Goal: Task Accomplishment & Management: Use online tool/utility

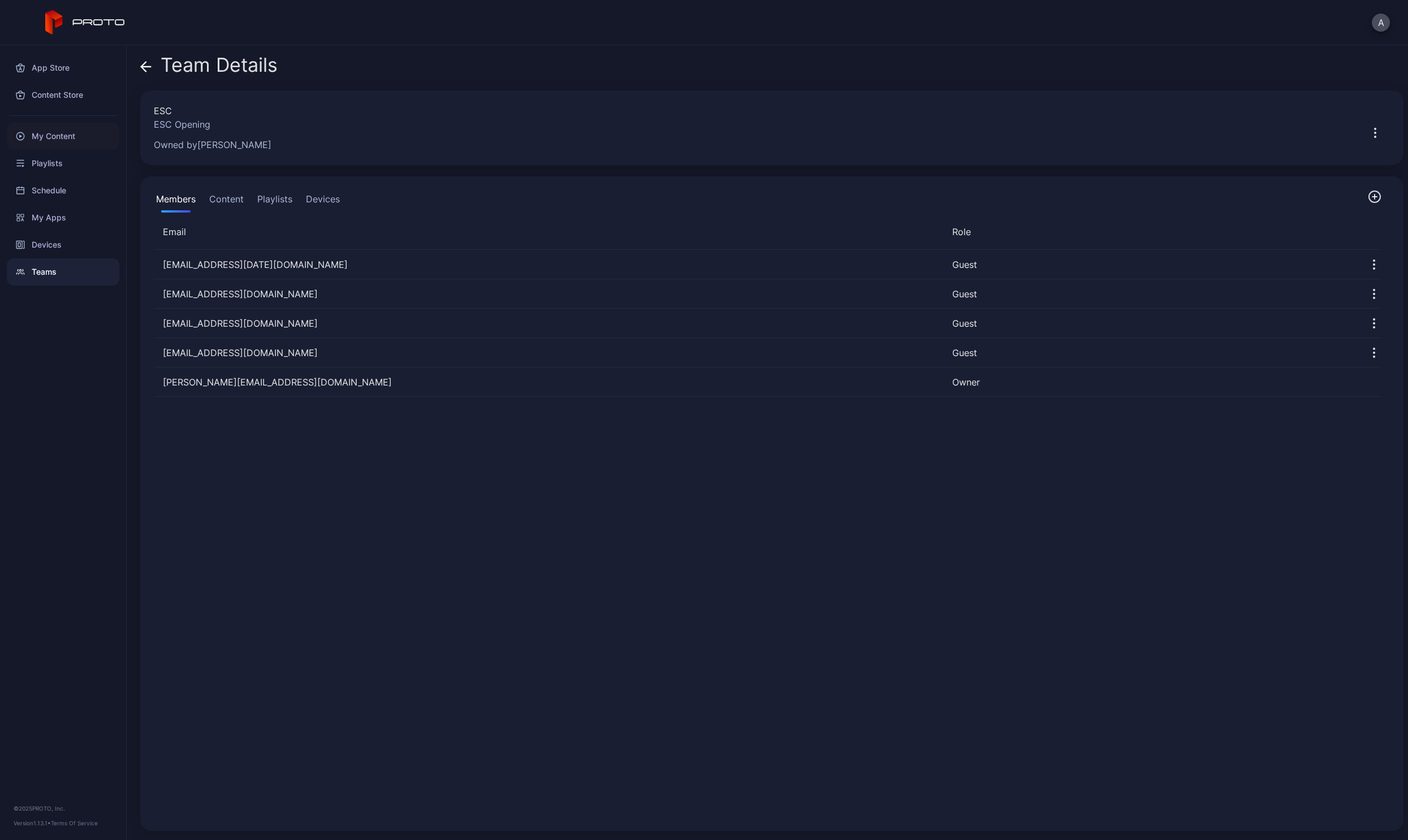
click at [40, 138] on div "My Content" at bounding box center [63, 136] width 112 height 27
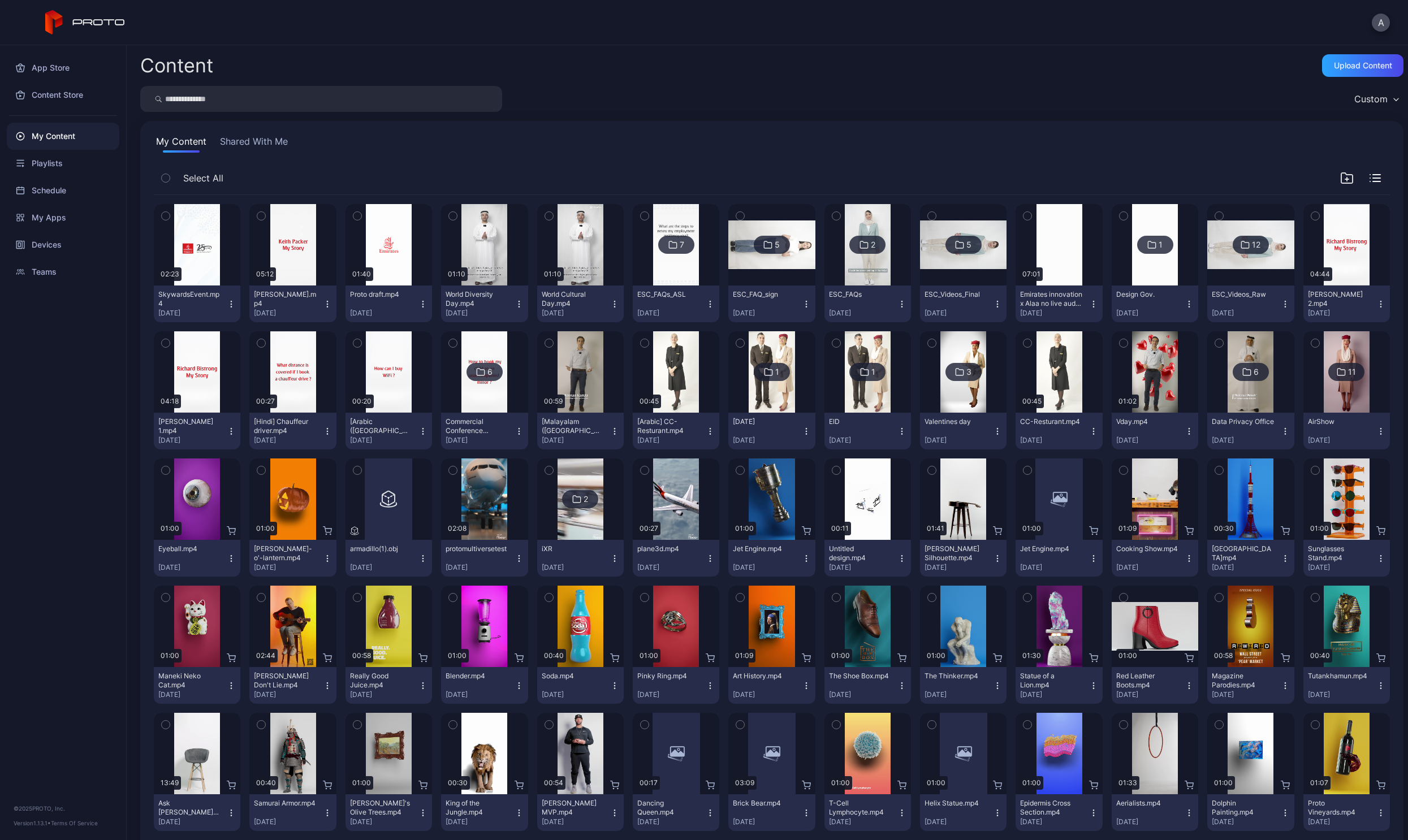
click at [1376, 433] on icon "button" at bounding box center [1381, 431] width 9 height 9
click at [1335, 473] on button "Assign" at bounding box center [1332, 473] width 96 height 36
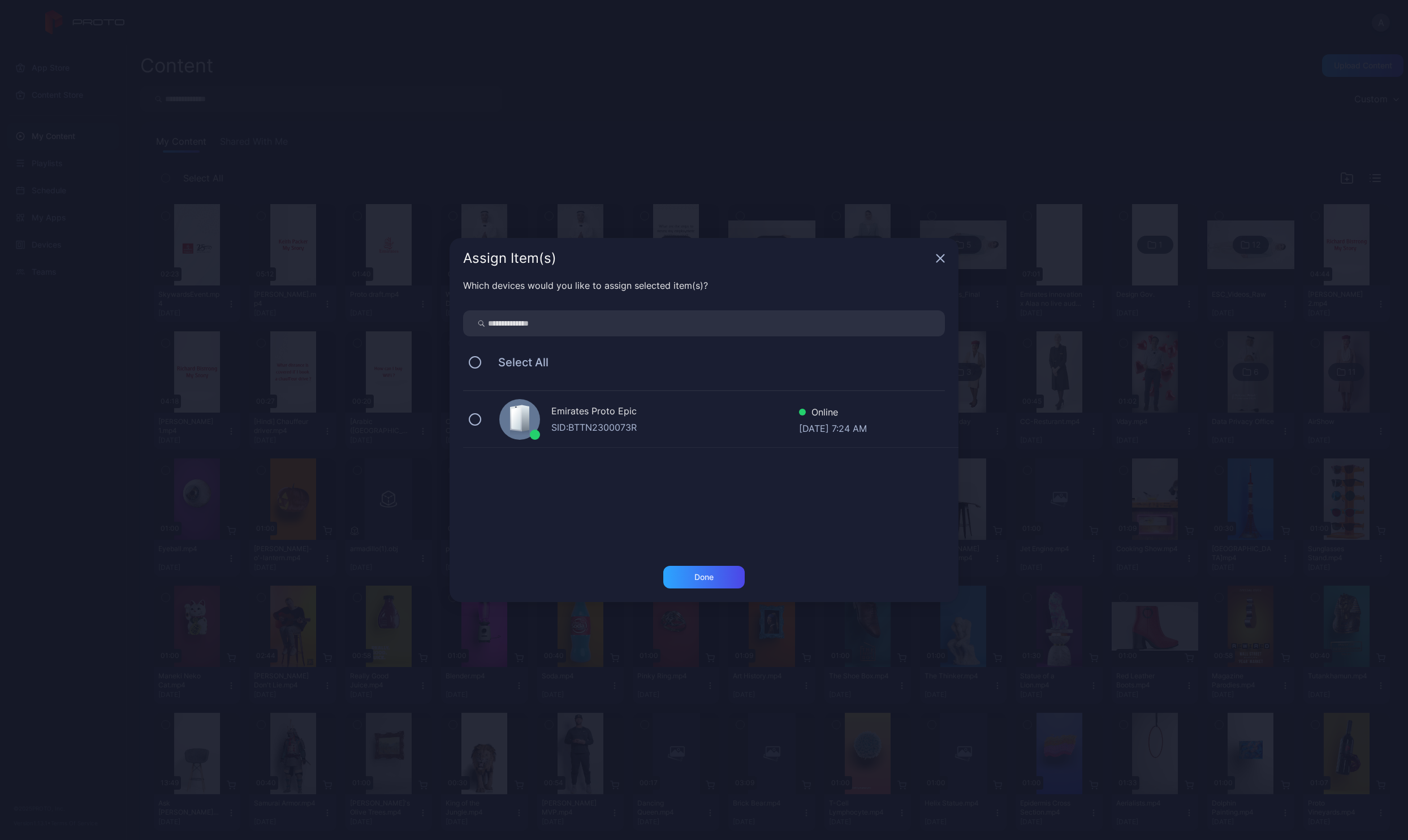
click at [649, 425] on div "SID: BTTN2300073R" at bounding box center [675, 427] width 248 height 14
click at [692, 572] on div "Done" at bounding box center [703, 576] width 81 height 22
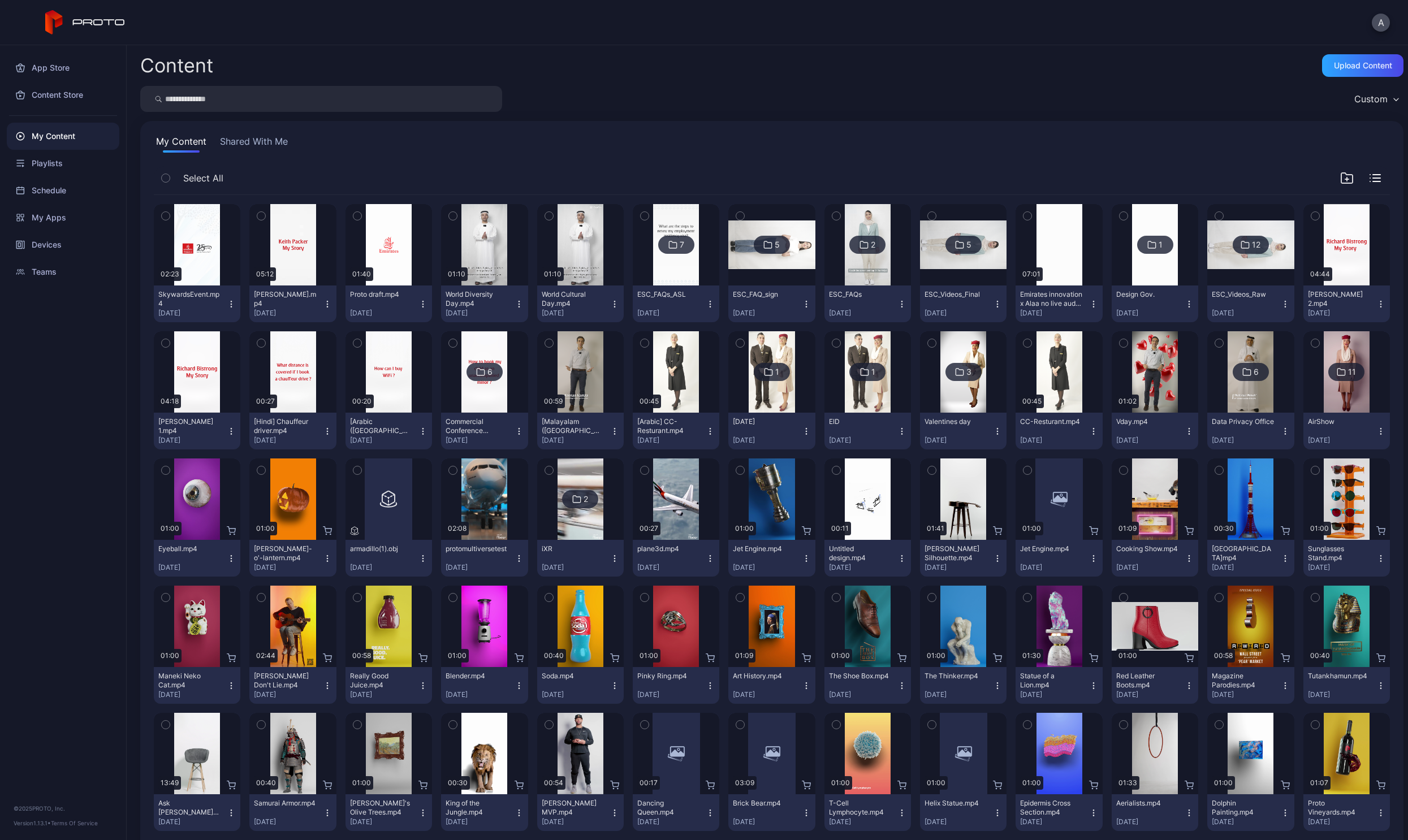
click at [1280, 434] on icon "button" at bounding box center [1285, 431] width 9 height 9
click at [1213, 481] on button "Assign" at bounding box center [1238, 473] width 96 height 36
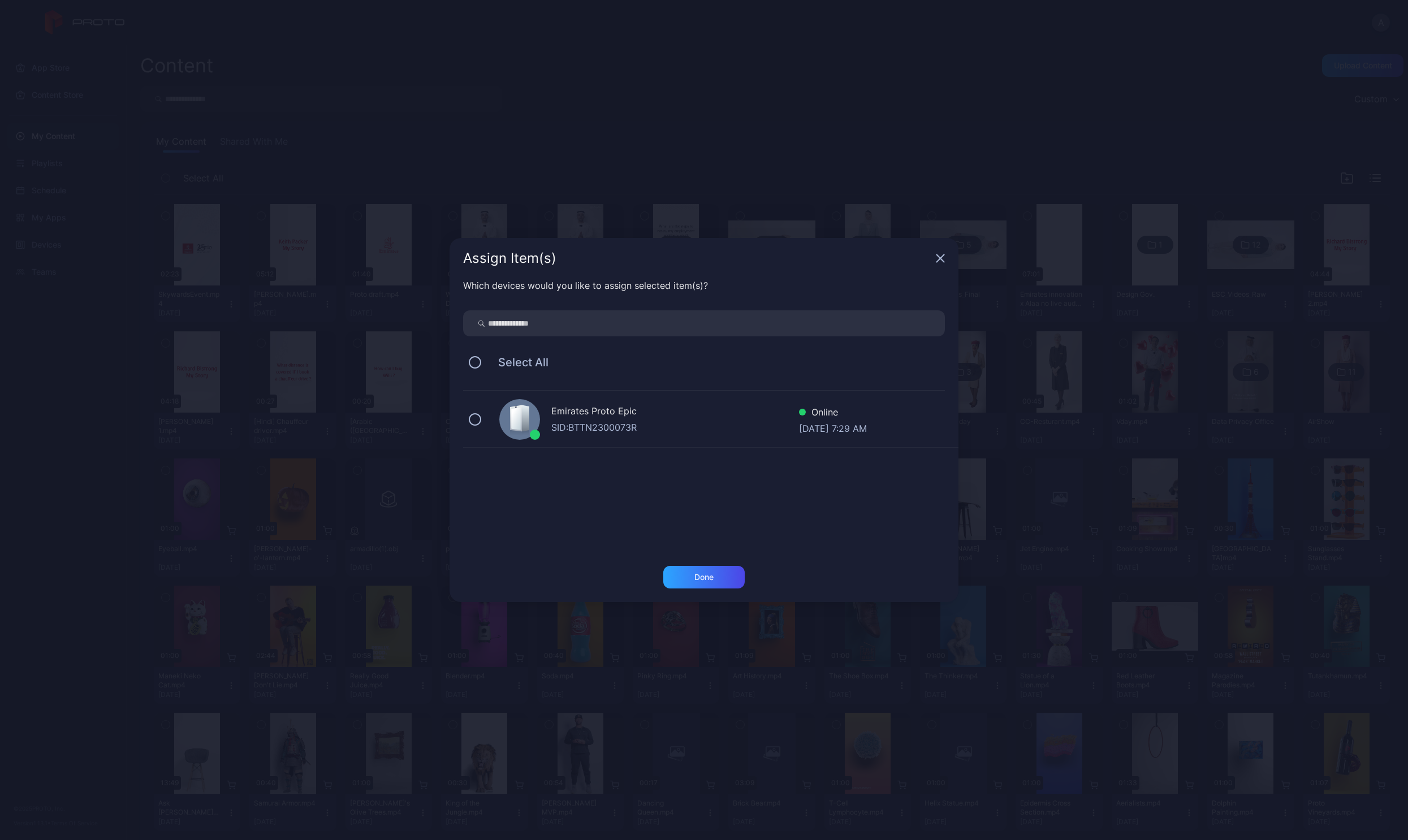
click at [659, 424] on div "SID: BTTN2300073R" at bounding box center [675, 427] width 248 height 14
click at [692, 583] on div "Done" at bounding box center [703, 576] width 81 height 22
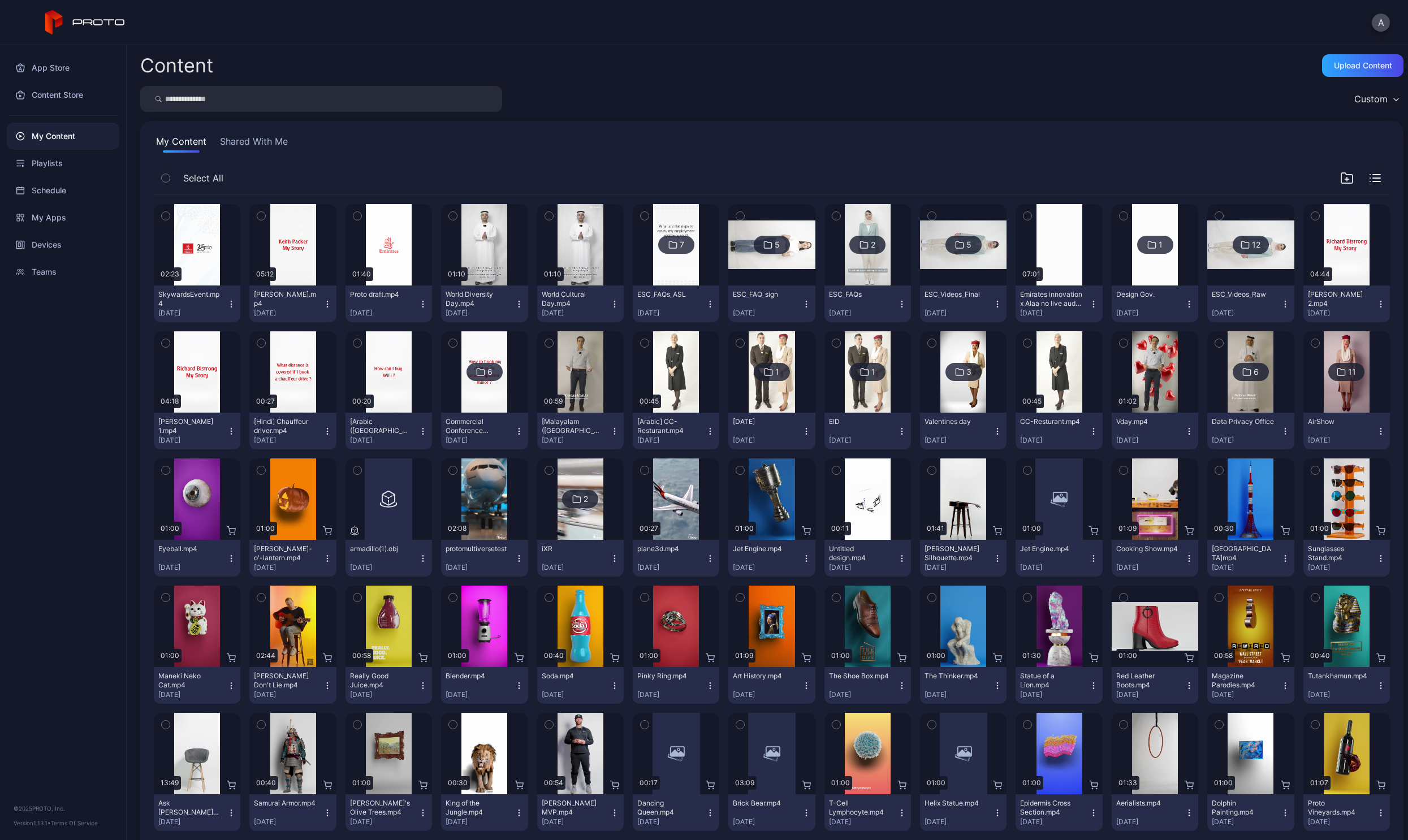
click at [516, 305] on icon "button" at bounding box center [519, 304] width 9 height 9
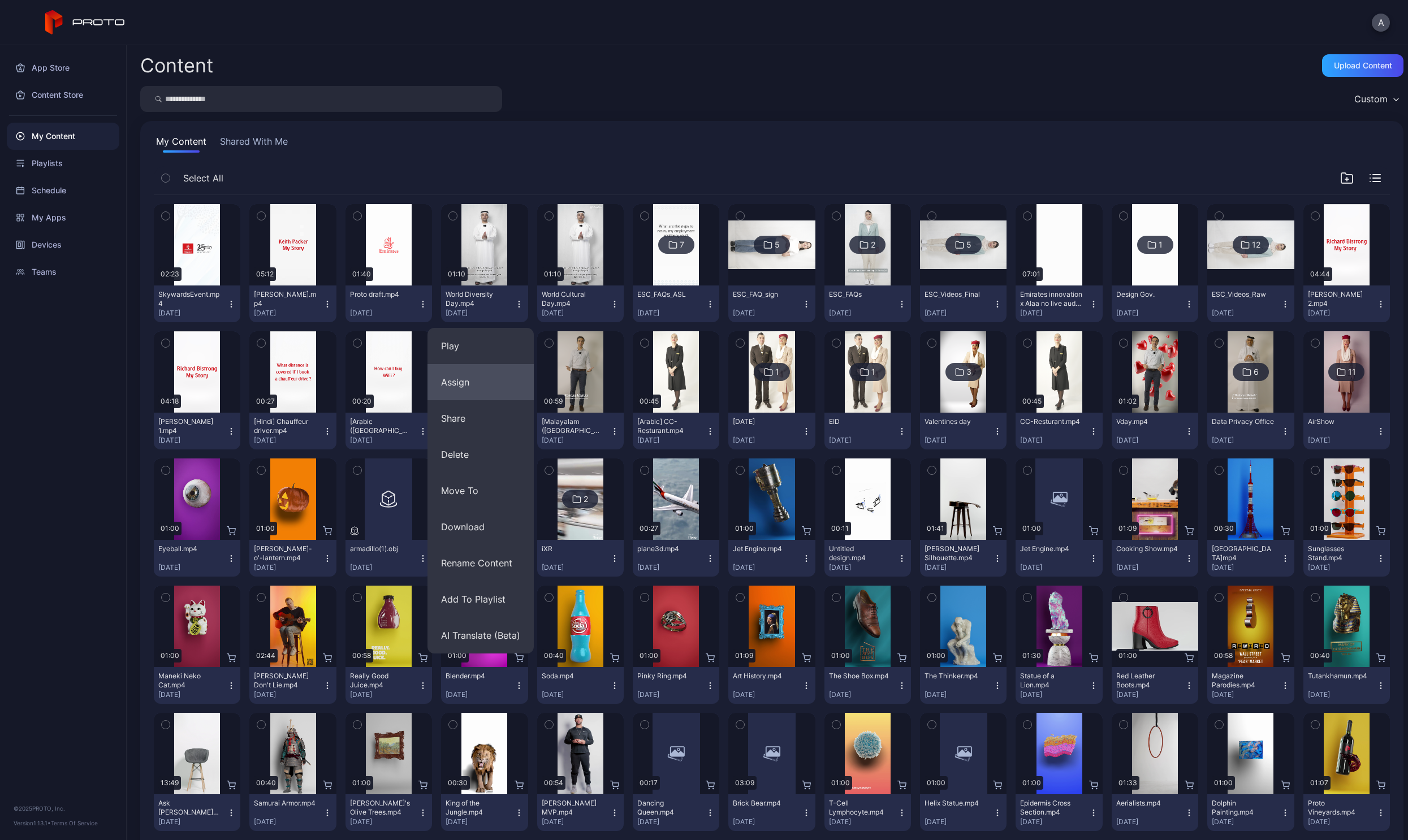
click at [496, 382] on button "Assign" at bounding box center [480, 382] width 106 height 36
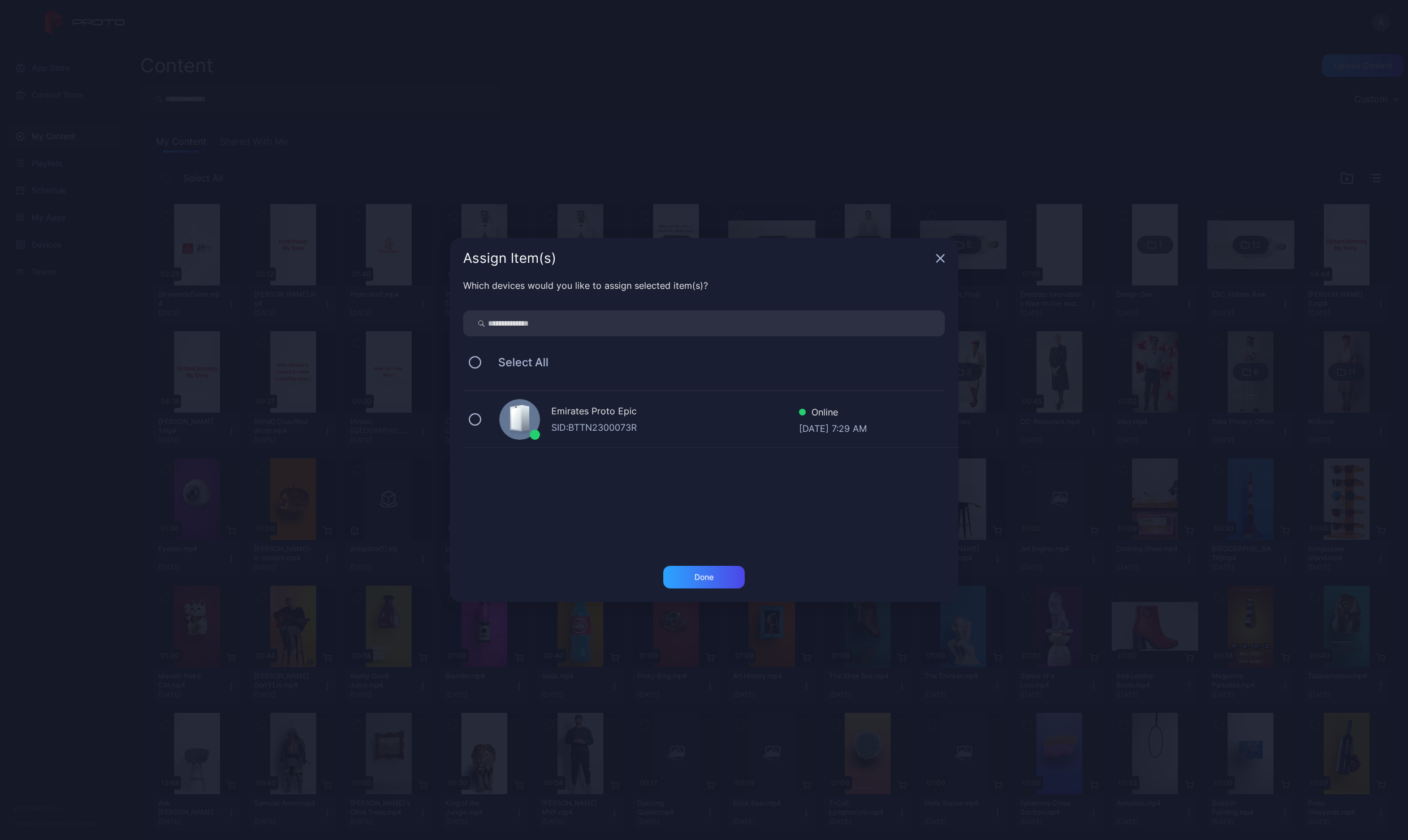
click at [806, 421] on div "Online" at bounding box center [833, 414] width 68 height 17
click at [712, 576] on div "Done" at bounding box center [703, 577] width 19 height 9
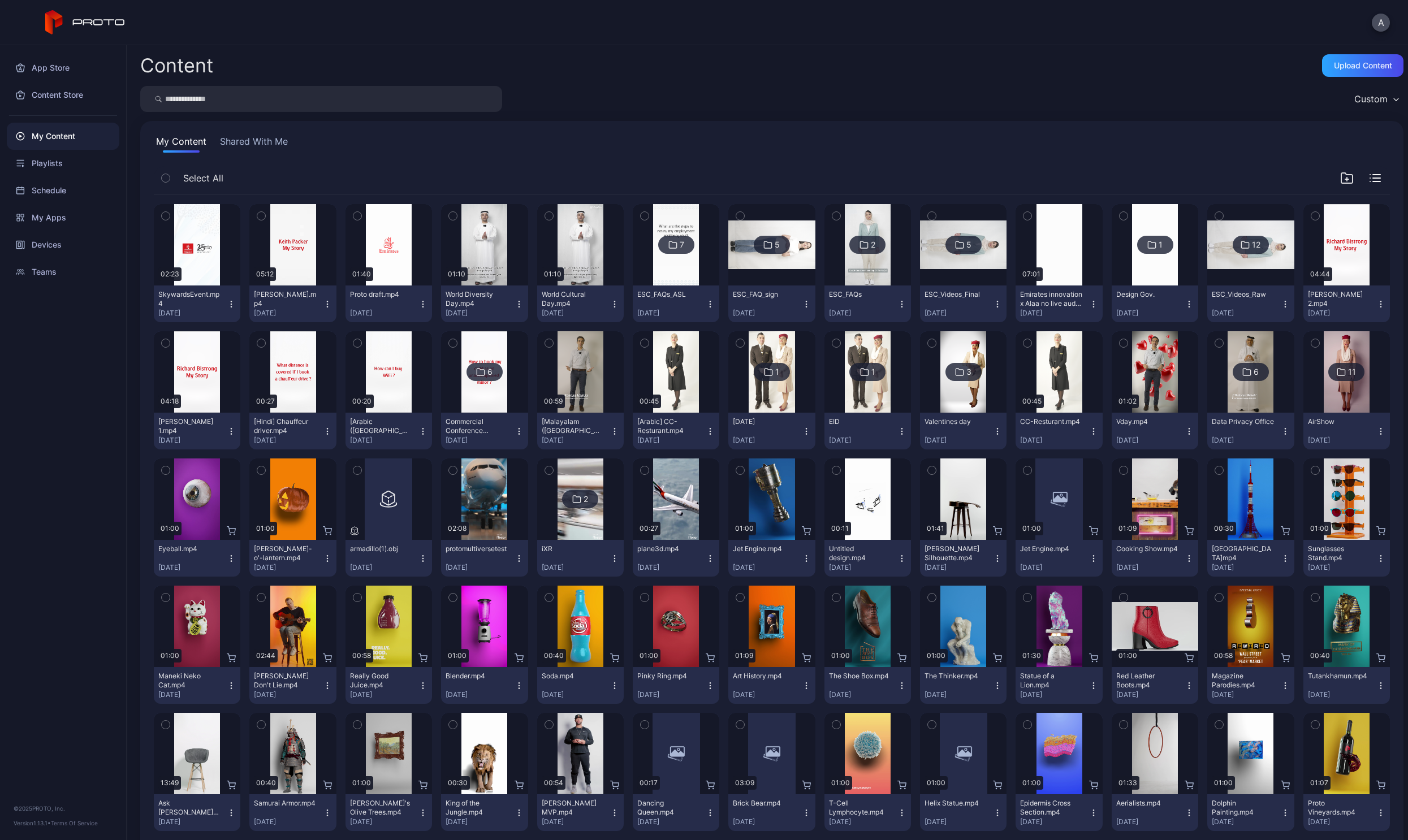
click at [514, 433] on icon "button" at bounding box center [519, 431] width 9 height 9
click at [500, 470] on button "Assign" at bounding box center [480, 473] width 96 height 36
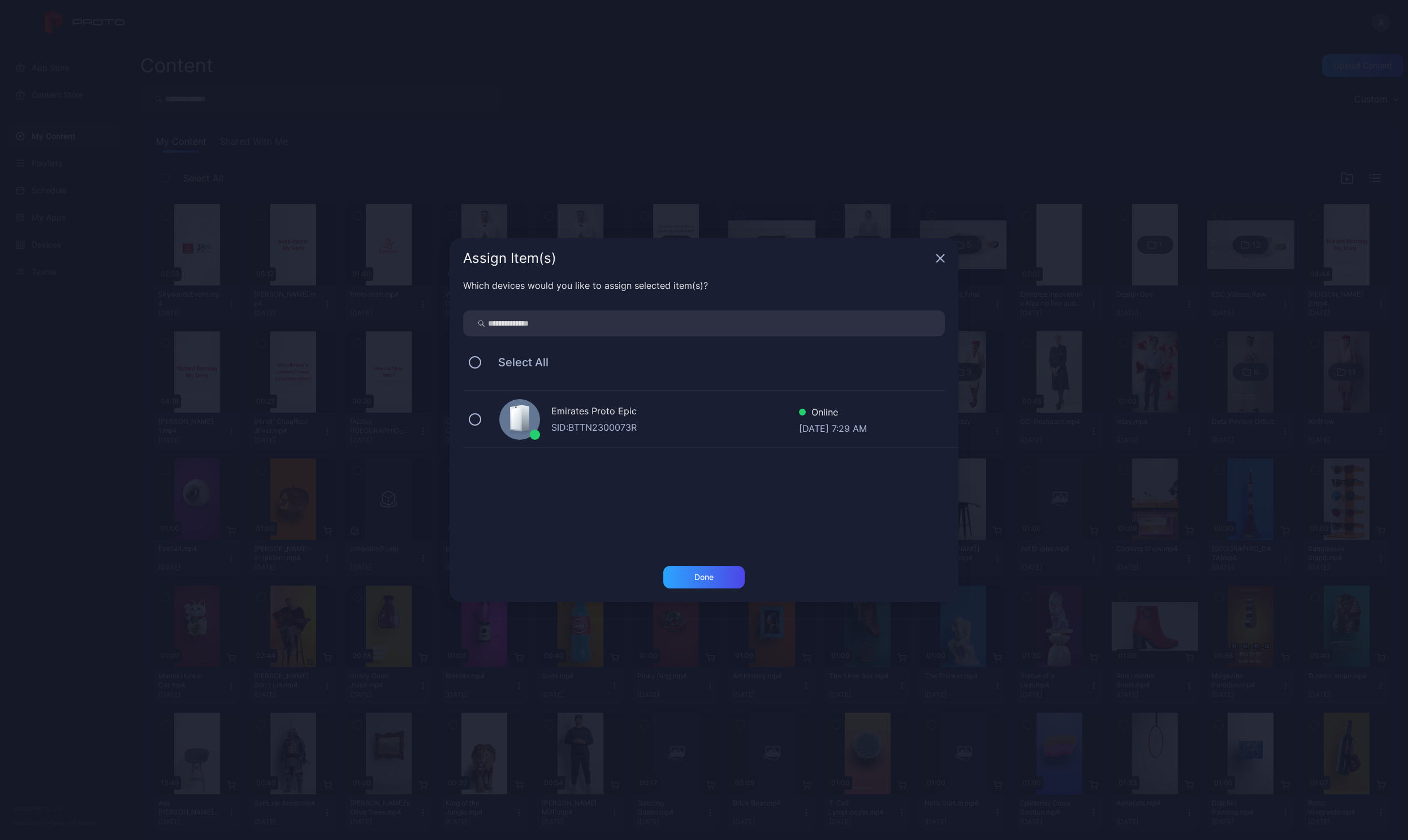
click at [579, 434] on div "Emirates Proto Epic SID: BTTN2300073R Online [DATE] 7:29 AM" at bounding box center [710, 419] width 495 height 56
click at [669, 570] on div "Done" at bounding box center [703, 576] width 81 height 22
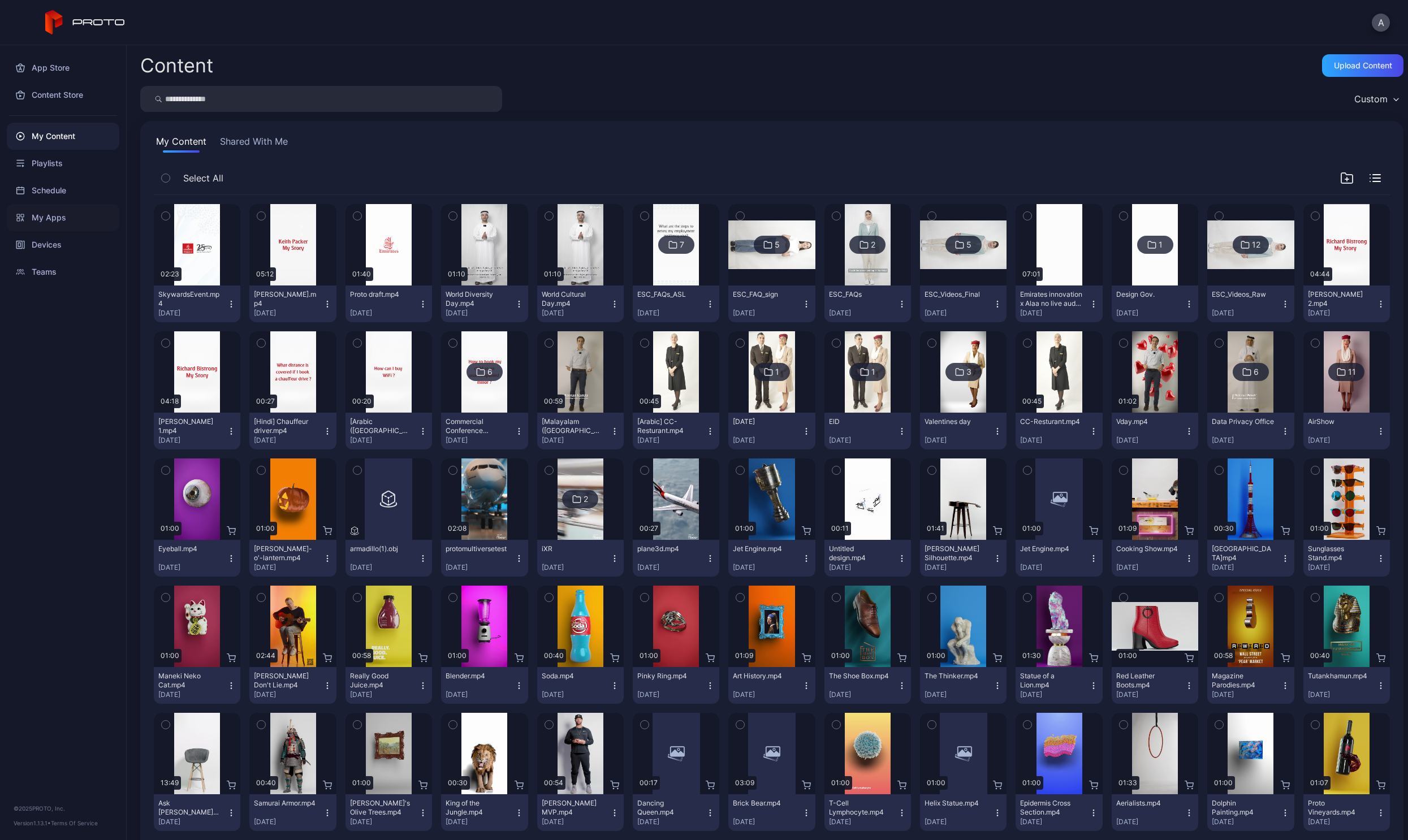
click at [50, 223] on div "My Apps" at bounding box center [63, 218] width 112 height 27
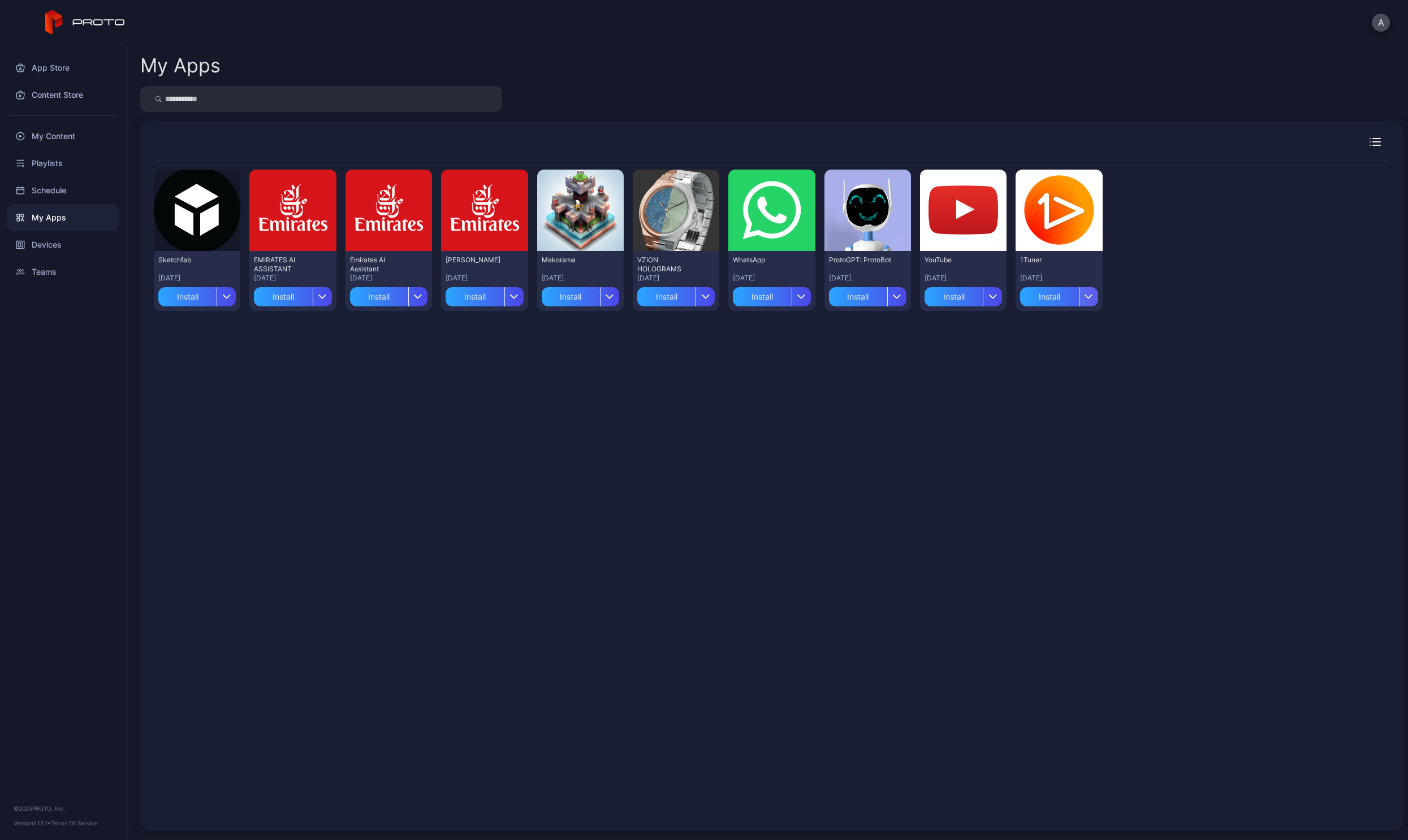
click at [1087, 300] on div "button" at bounding box center [1088, 297] width 19 height 19
click at [1030, 332] on button "Install" at bounding box center [1048, 330] width 96 height 36
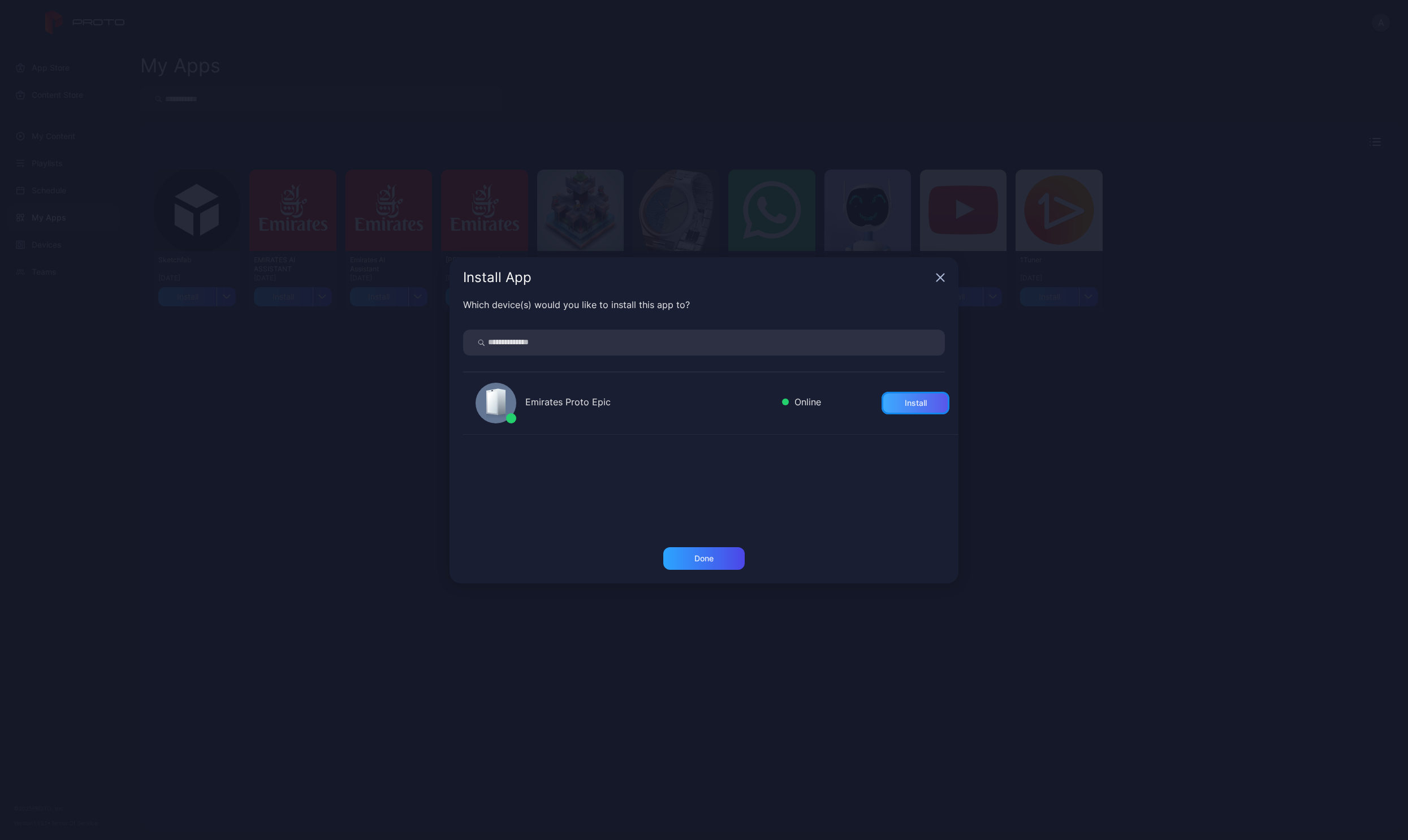
click at [881, 403] on div "Install" at bounding box center [915, 403] width 68 height 22
click at [718, 551] on div "Done" at bounding box center [703, 558] width 81 height 22
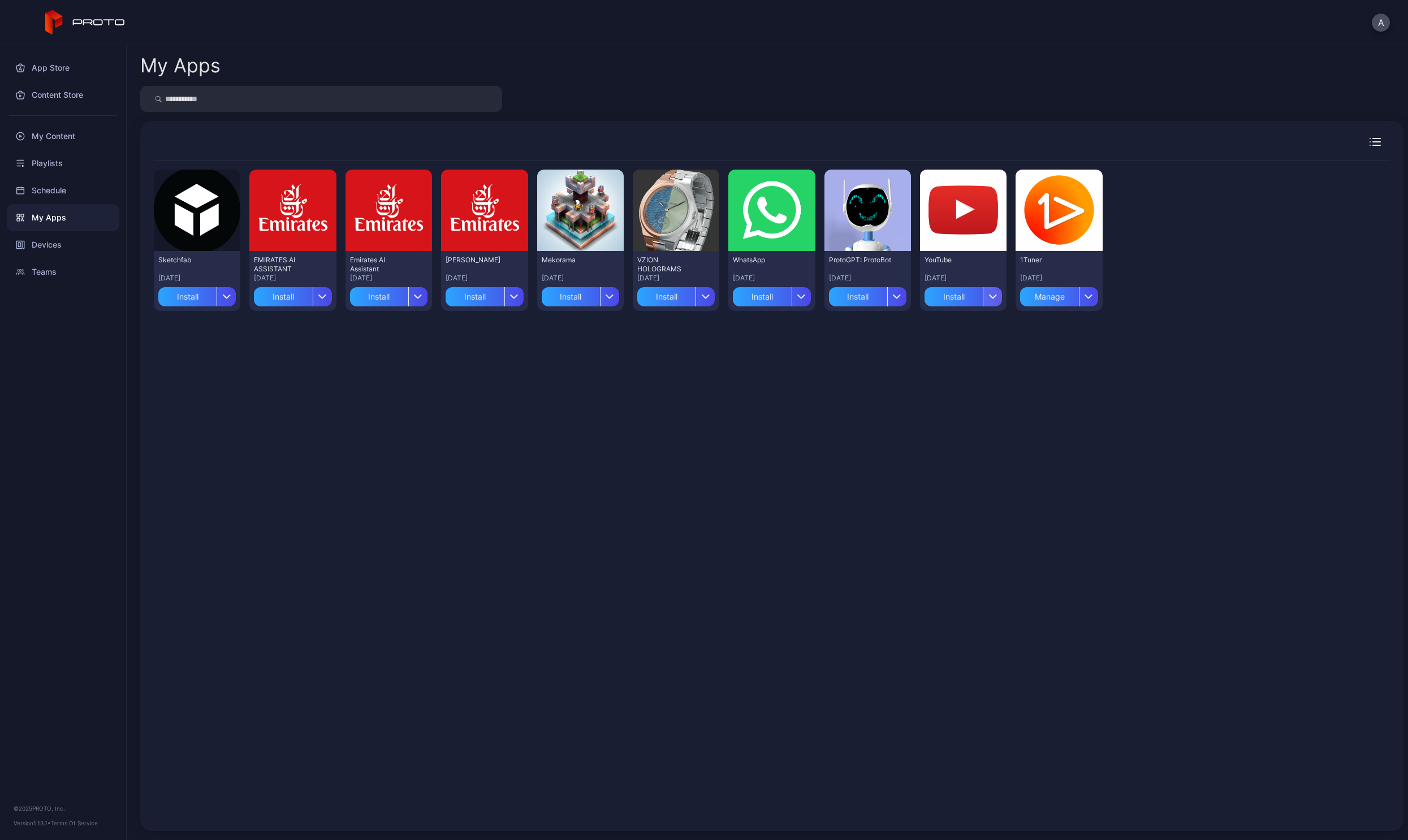
click at [983, 300] on div "button" at bounding box center [992, 297] width 19 height 19
click at [893, 295] on icon "button" at bounding box center [897, 297] width 9 height 4
click at [860, 331] on button "Install" at bounding box center [860, 330] width 96 height 36
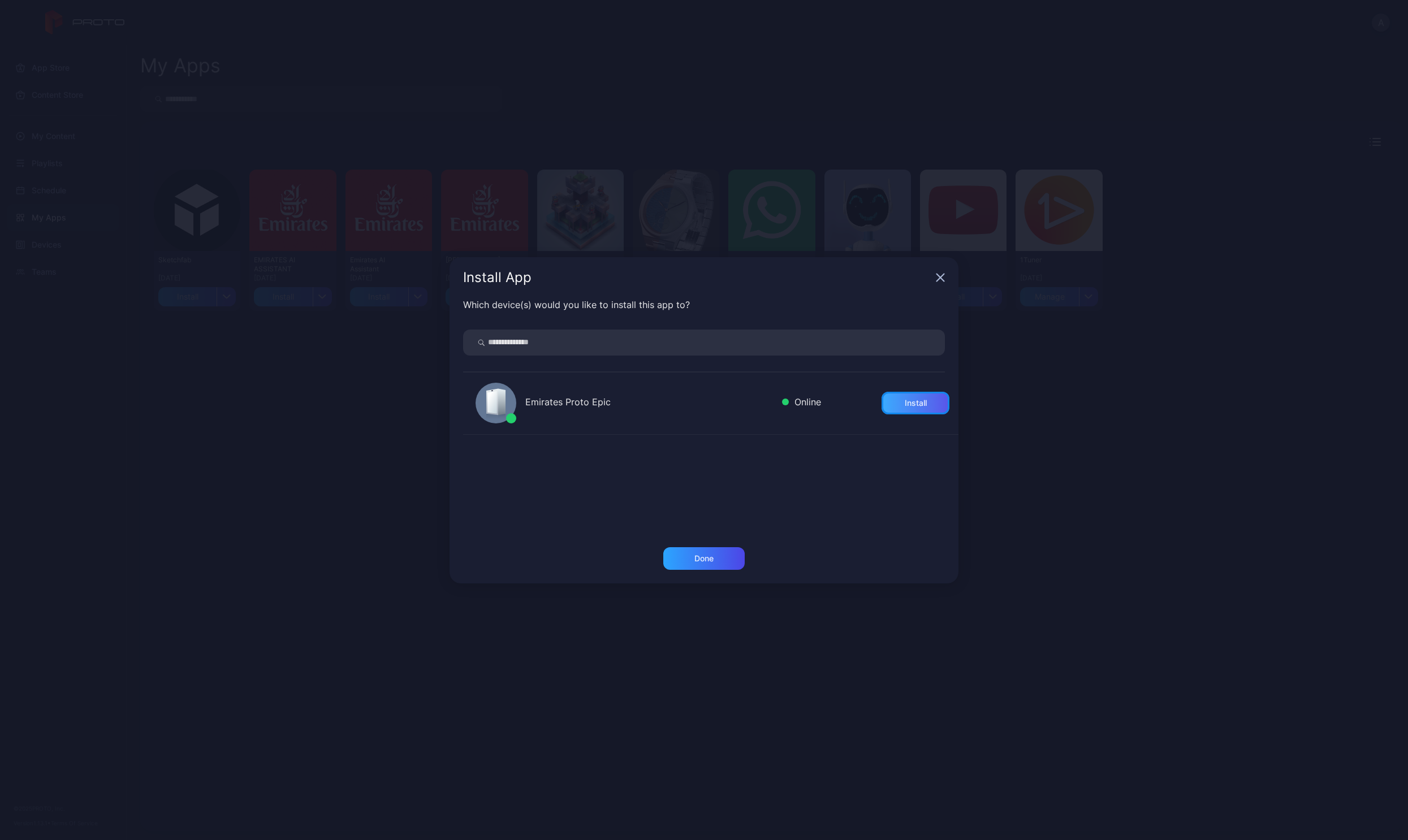
click at [881, 403] on div "Install" at bounding box center [915, 403] width 68 height 22
click at [718, 550] on div "Done" at bounding box center [703, 558] width 81 height 22
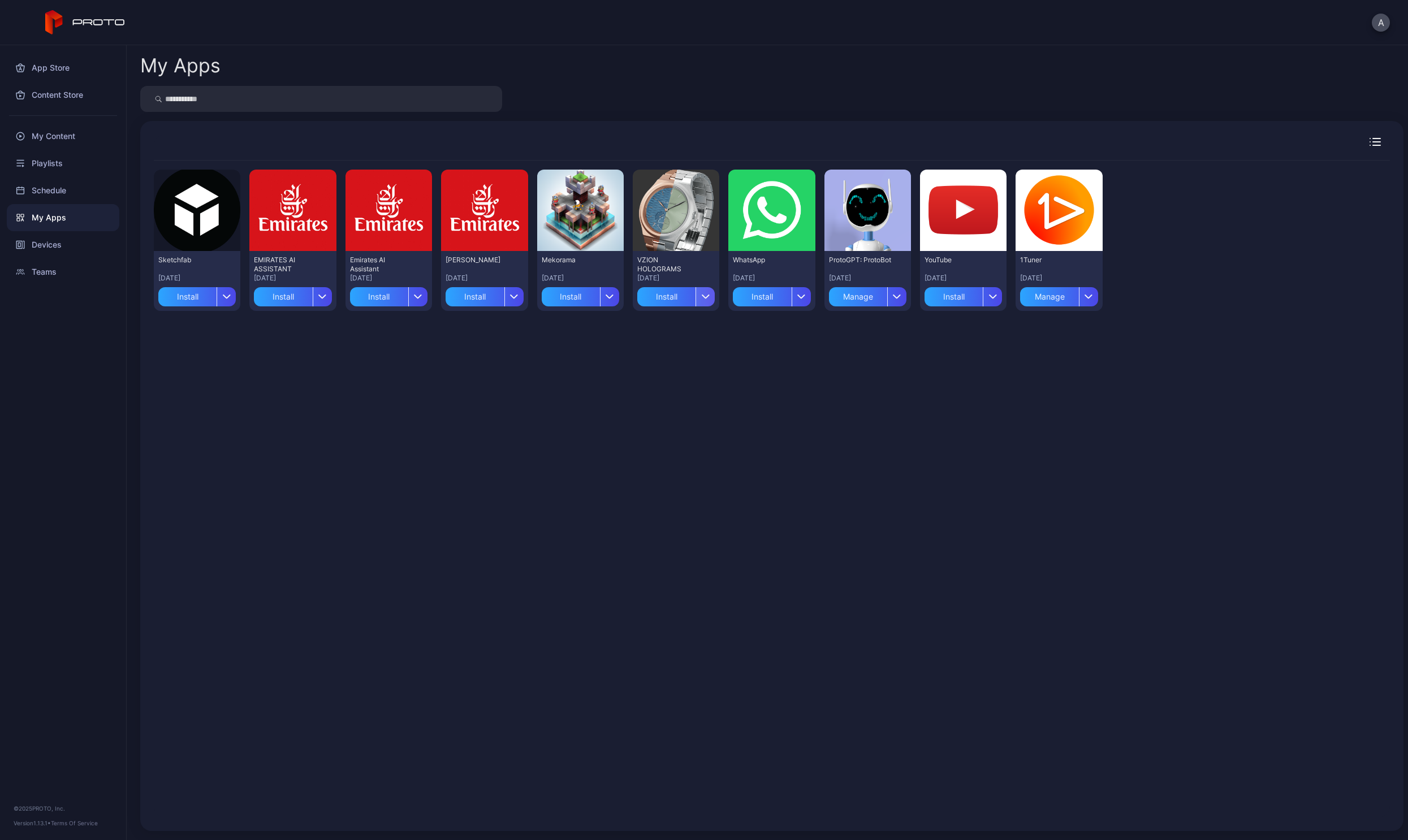
click at [702, 298] on icon "button" at bounding box center [705, 297] width 9 height 4
click at [672, 335] on button "Install" at bounding box center [669, 330] width 96 height 36
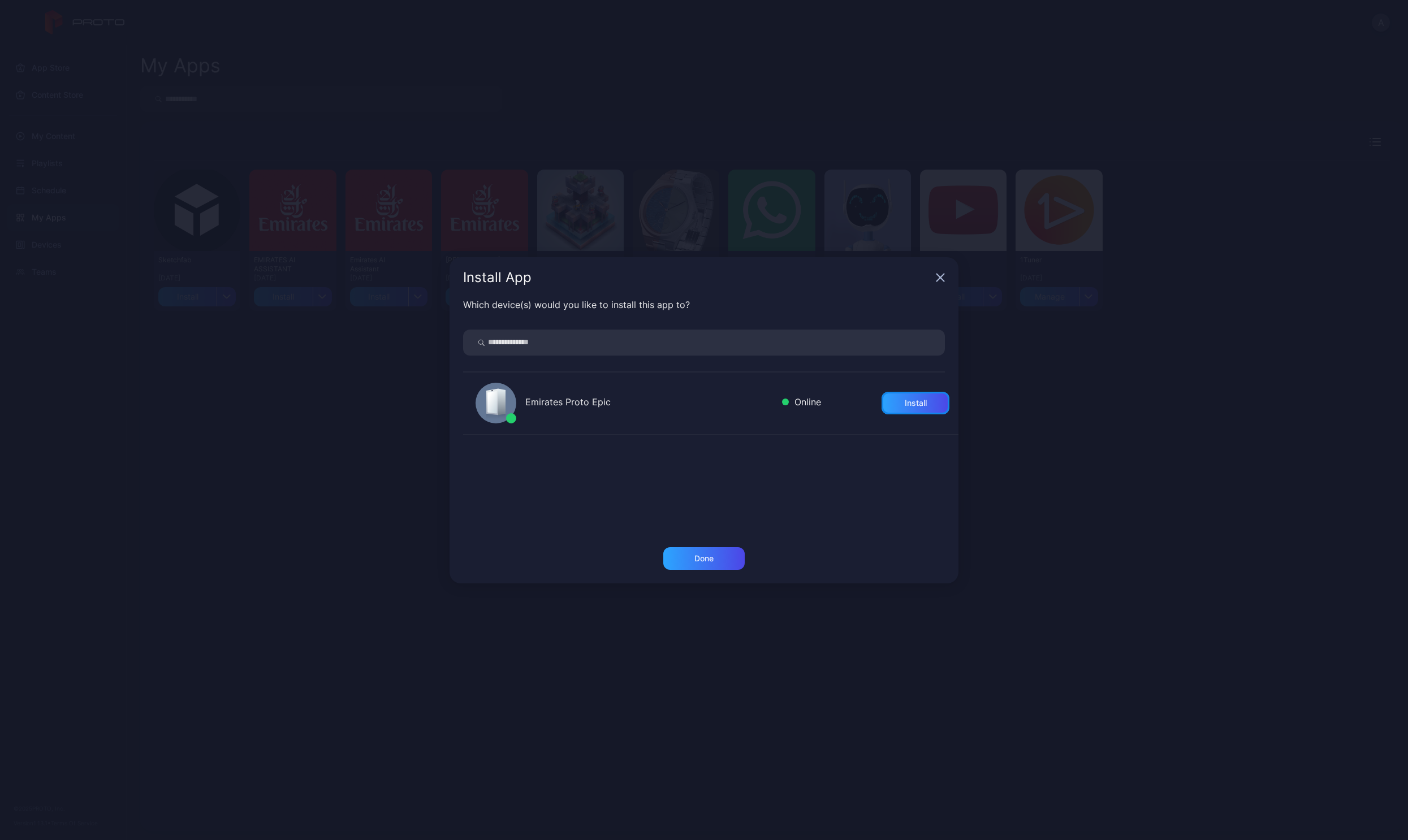
drag, startPoint x: 906, startPoint y: 403, endPoint x: 834, endPoint y: 444, distance: 82.9
click at [904, 403] on div "Install" at bounding box center [915, 403] width 22 height 9
click at [718, 560] on div "Done" at bounding box center [703, 558] width 81 height 22
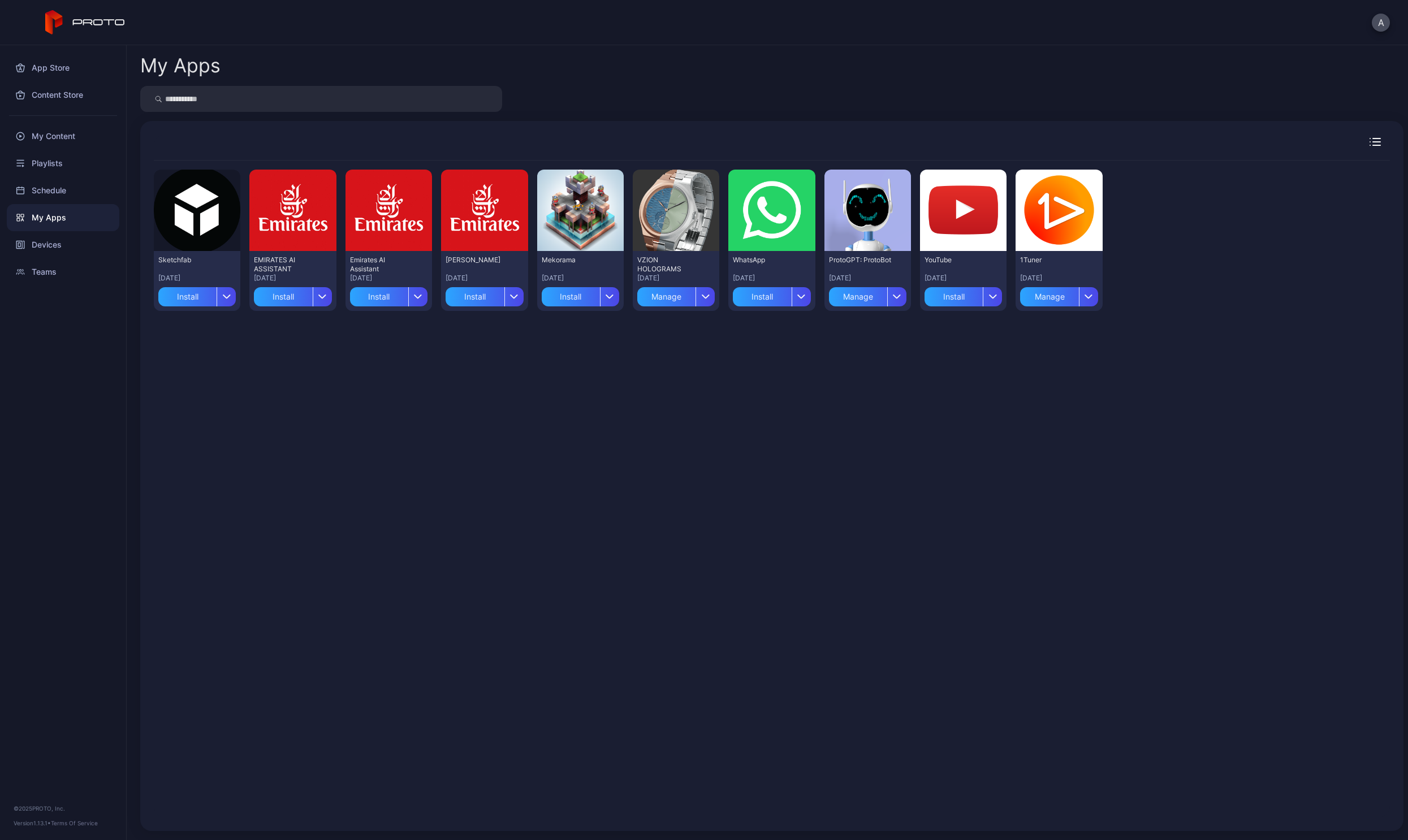
click at [612, 290] on button "Install" at bounding box center [580, 294] width 77 height 24
click at [585, 329] on button "Install" at bounding box center [575, 330] width 96 height 36
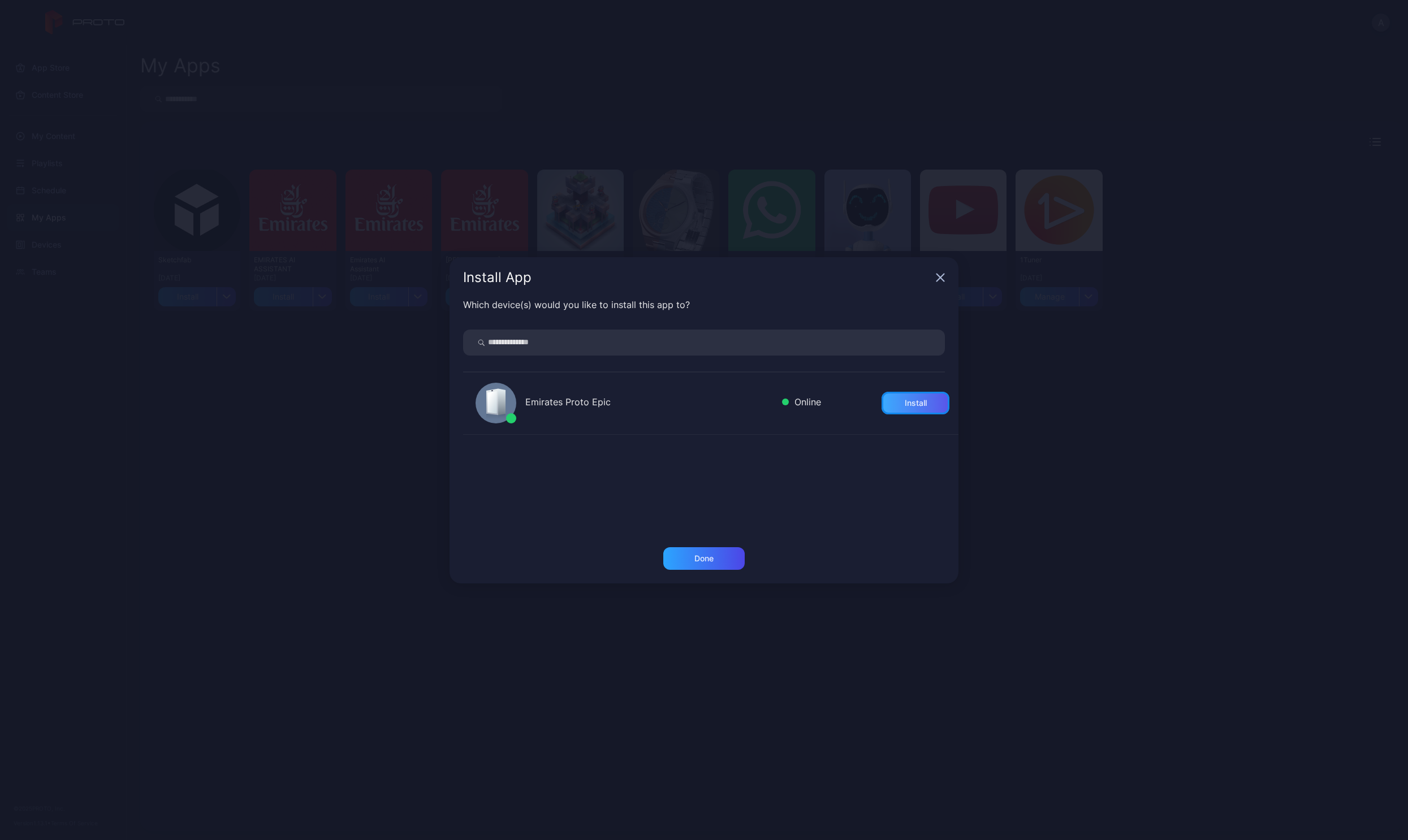
click at [906, 405] on div "Install" at bounding box center [915, 403] width 22 height 9
click at [692, 564] on div "Done" at bounding box center [703, 558] width 81 height 22
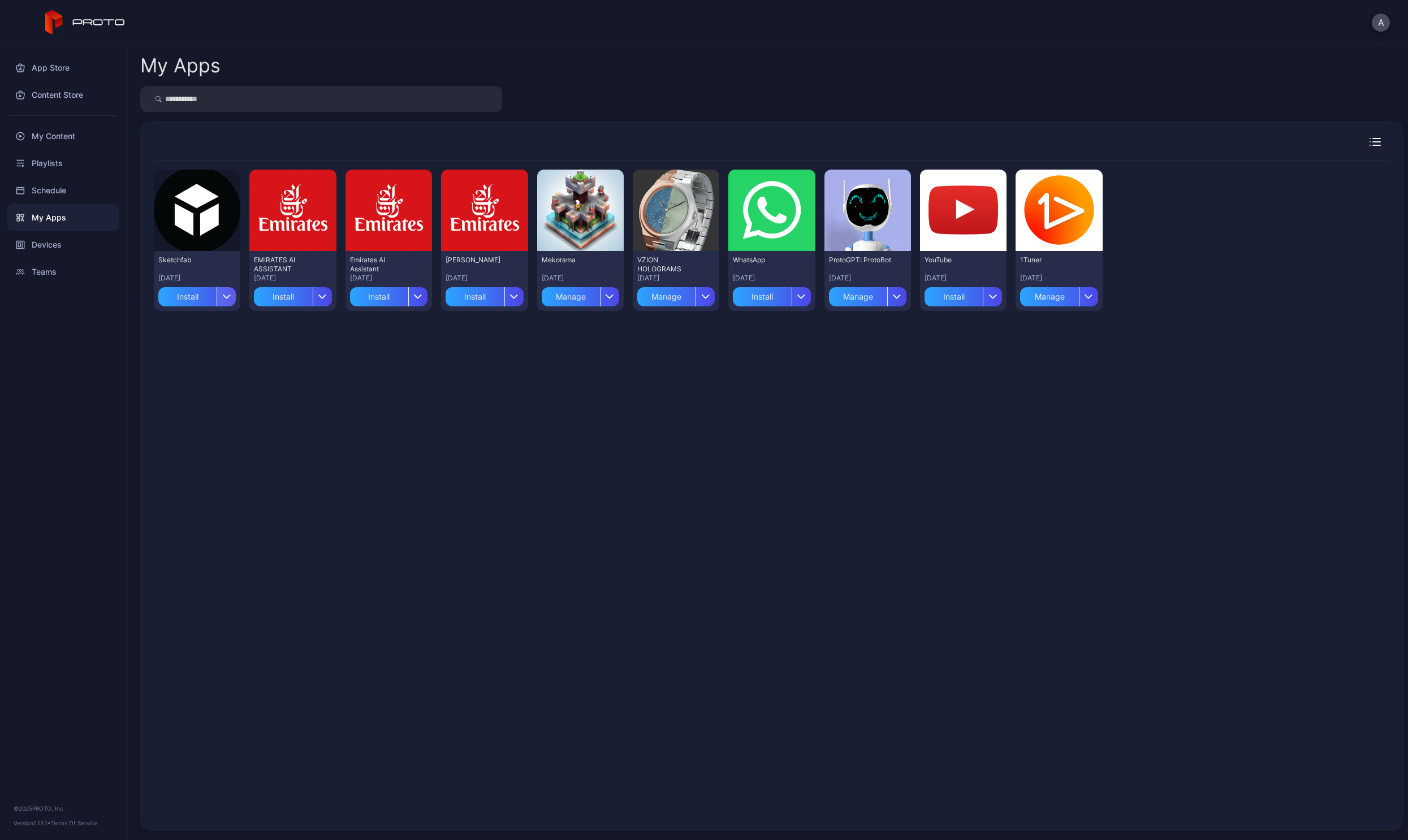
click at [222, 295] on icon "button" at bounding box center [226, 297] width 9 height 4
click at [223, 325] on button "Install" at bounding box center [196, 330] width 96 height 36
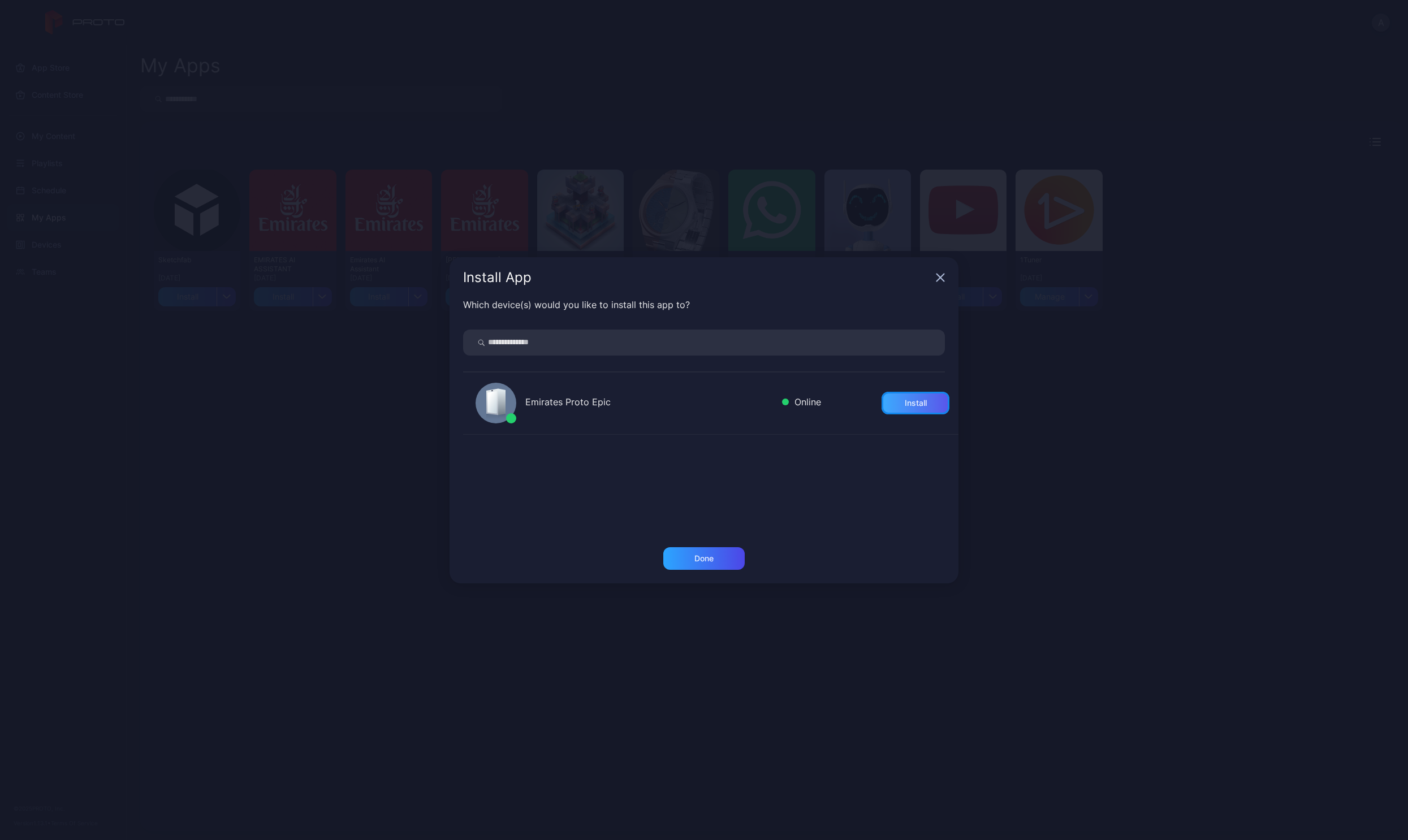
click at [883, 400] on div "Install" at bounding box center [915, 403] width 68 height 22
click at [698, 560] on div "Done" at bounding box center [703, 558] width 19 height 9
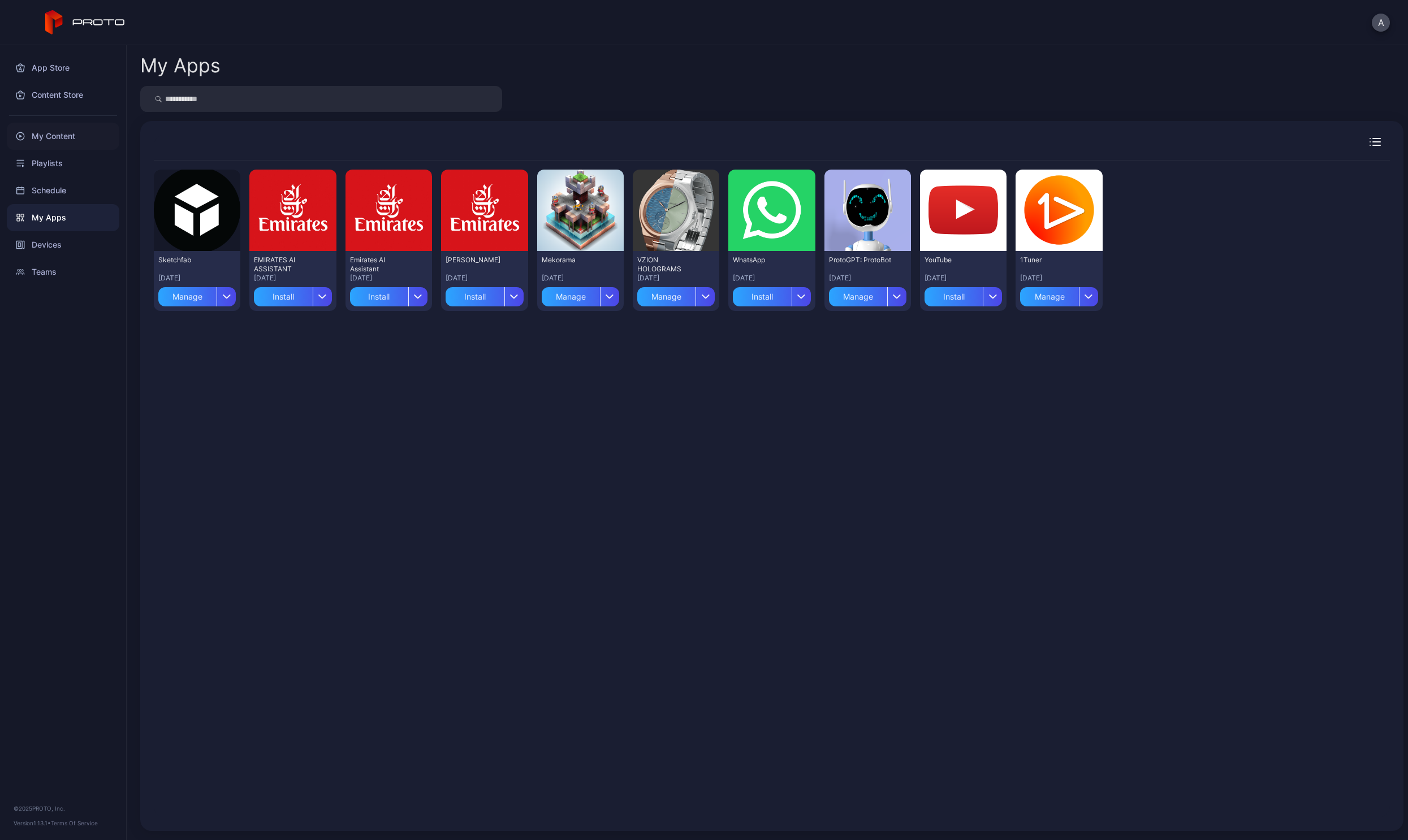
click at [50, 133] on div "My Content" at bounding box center [63, 136] width 112 height 27
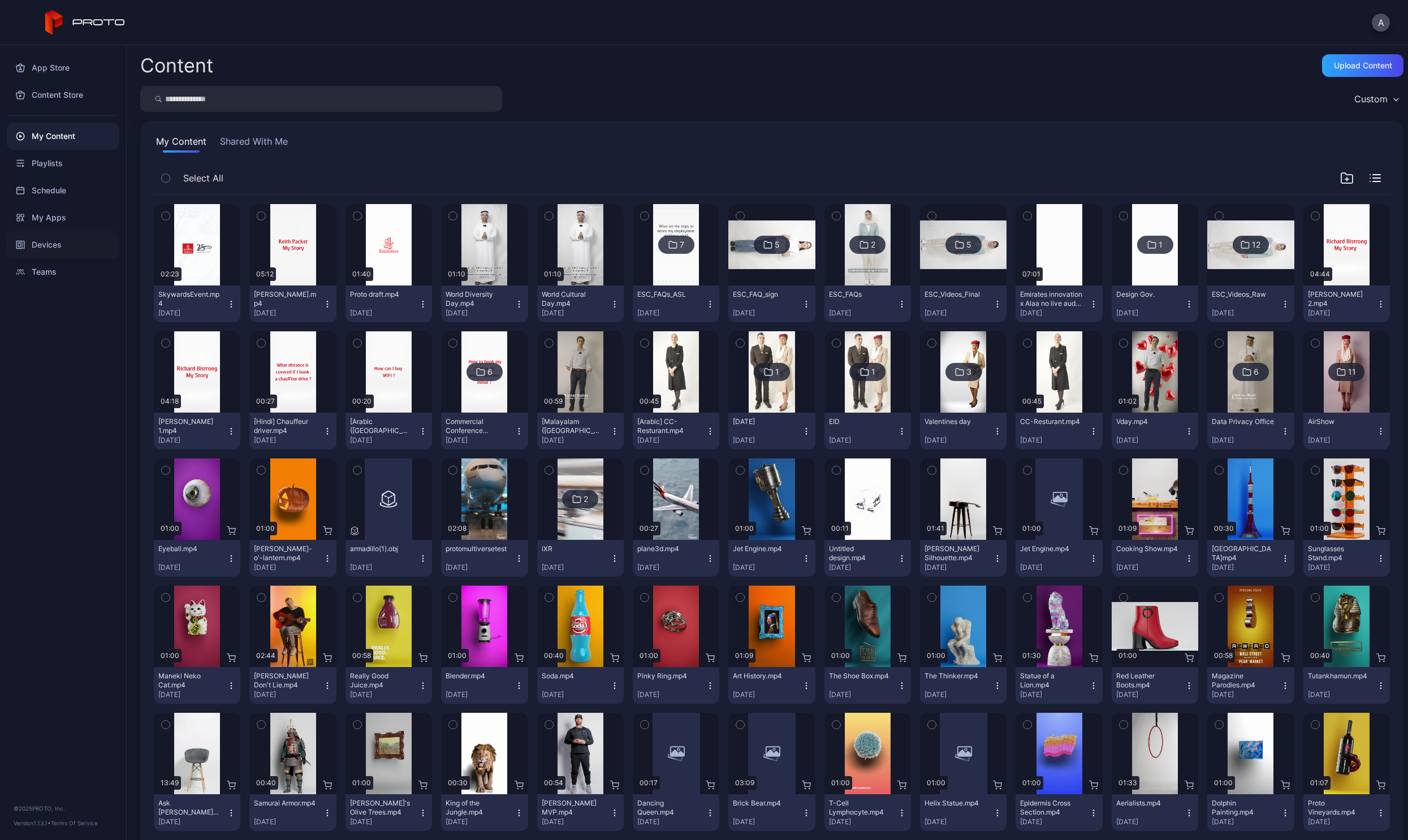
click at [37, 245] on div "Devices" at bounding box center [63, 245] width 112 height 27
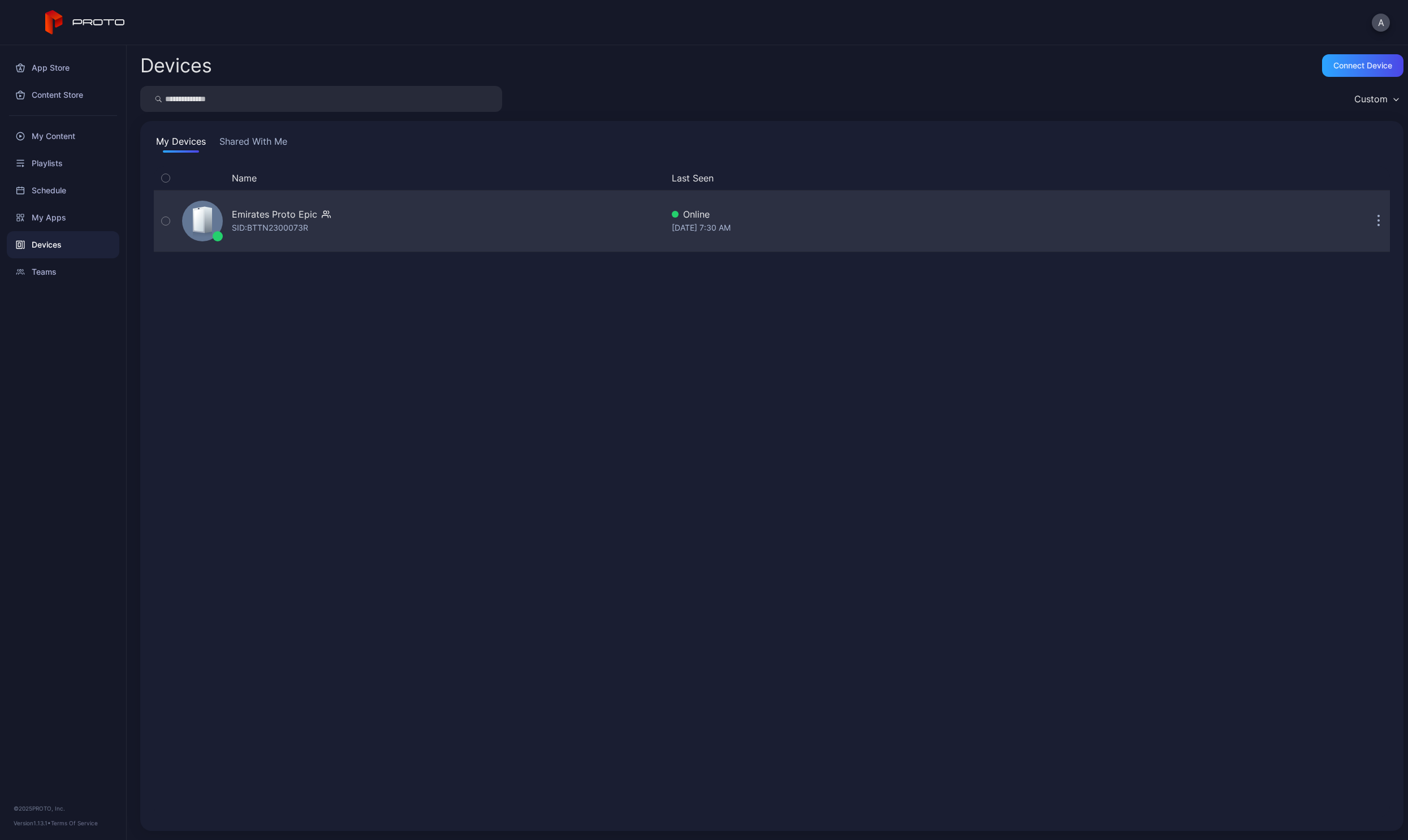
click at [1367, 220] on button "button" at bounding box center [1378, 220] width 22 height 22
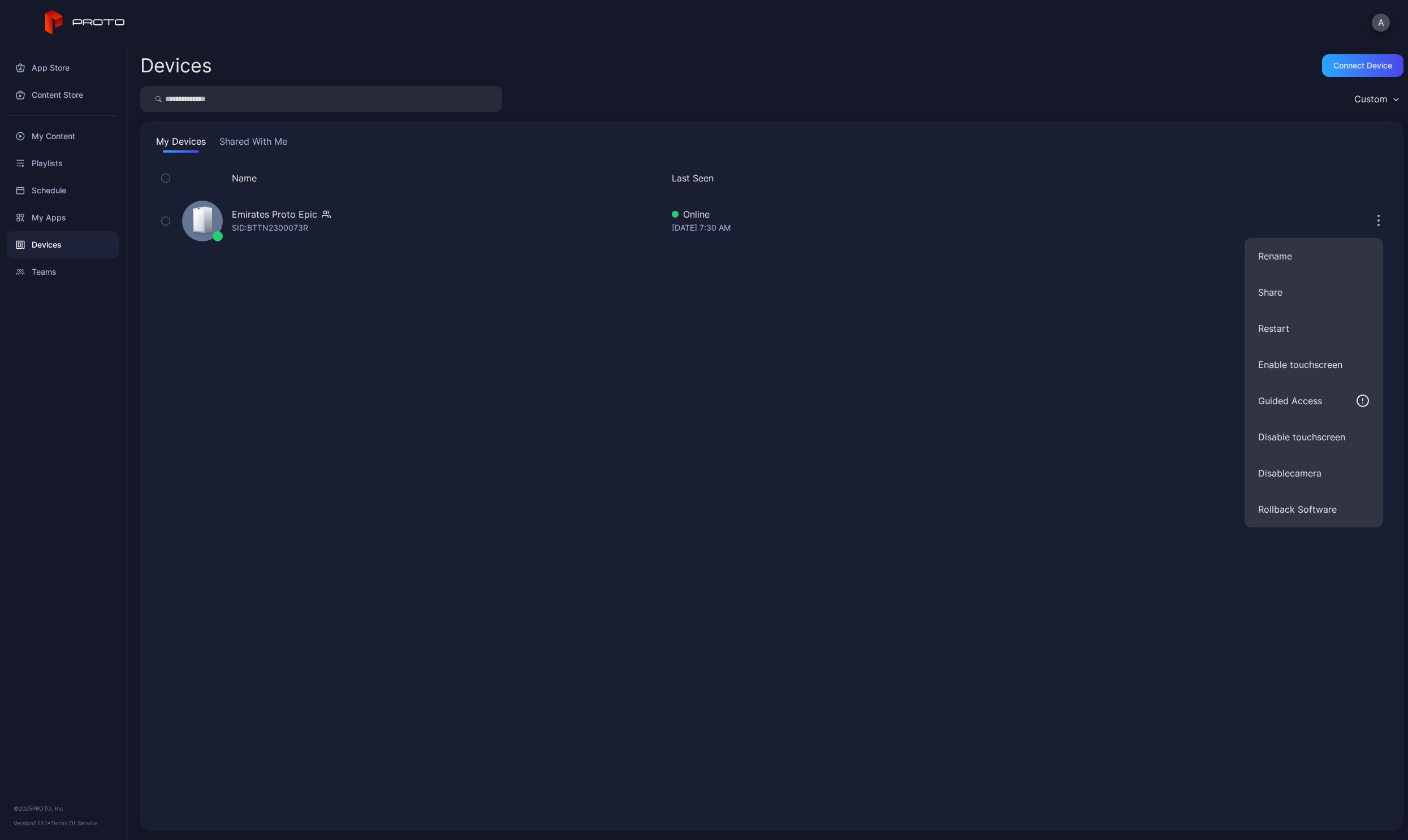
click at [608, 46] on div "Devices Connect device Custom My Devices Shared With Me Name Last Seen Emirates…" at bounding box center [767, 442] width 1281 height 795
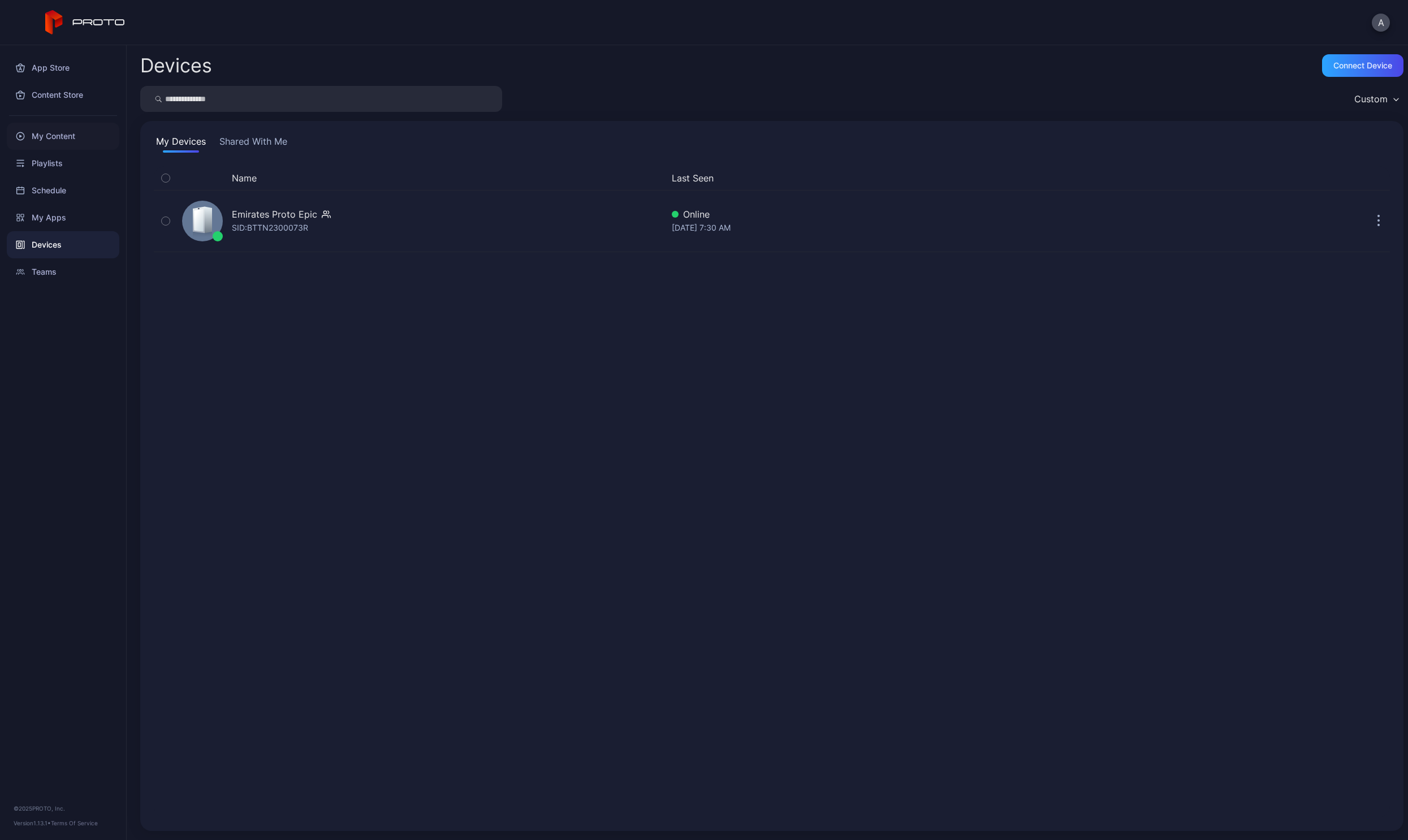
click at [59, 148] on div "My Content" at bounding box center [63, 136] width 112 height 27
